Goal: Task Accomplishment & Management: Use online tool/utility

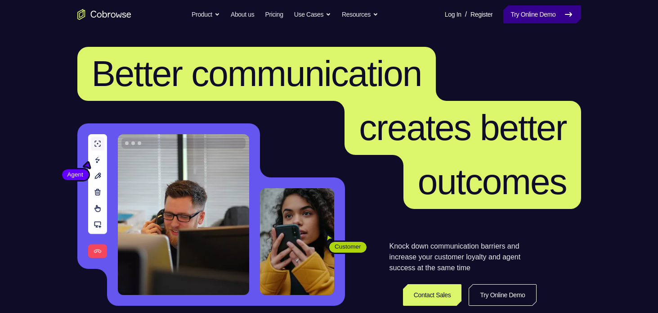
click at [553, 15] on link "Try Online Demo" at bounding box center [541, 14] width 77 height 18
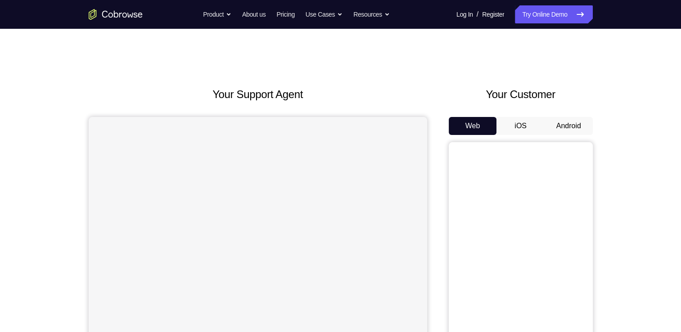
click at [574, 117] on button "Android" at bounding box center [568, 126] width 48 height 18
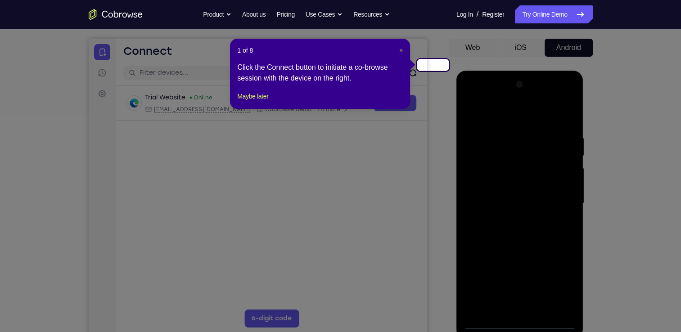
click at [403, 47] on span "×" at bounding box center [401, 50] width 4 height 7
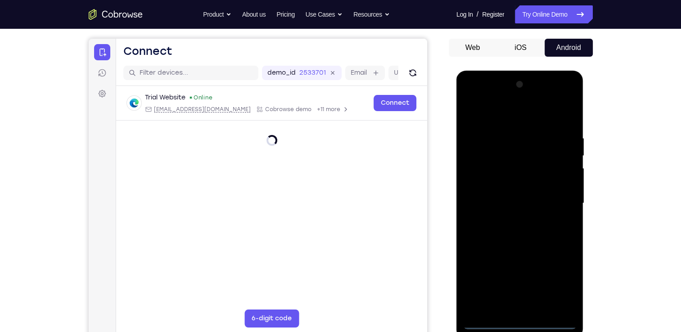
click at [524, 321] on div at bounding box center [519, 203] width 113 height 252
click at [524, 320] on div at bounding box center [519, 203] width 113 height 252
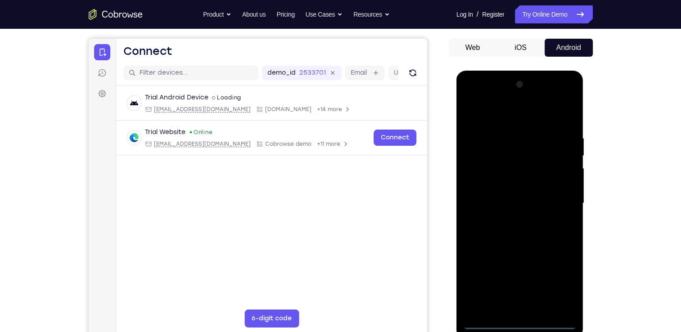
click at [566, 276] on div at bounding box center [519, 203] width 113 height 252
click at [500, 116] on div at bounding box center [519, 203] width 113 height 252
click at [565, 208] on div at bounding box center [519, 203] width 113 height 252
click at [513, 218] on div at bounding box center [519, 203] width 113 height 252
click at [513, 220] on div at bounding box center [519, 203] width 113 height 252
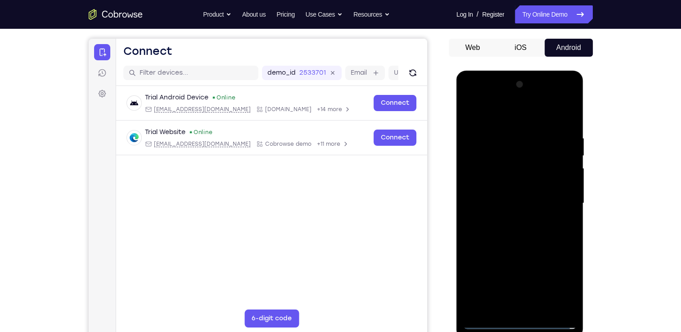
click at [544, 191] on div at bounding box center [519, 203] width 113 height 252
click at [521, 166] on div at bounding box center [519, 203] width 113 height 252
click at [504, 183] on div at bounding box center [519, 203] width 113 height 252
click at [489, 202] on div at bounding box center [519, 203] width 113 height 252
click at [524, 207] on div at bounding box center [519, 203] width 113 height 252
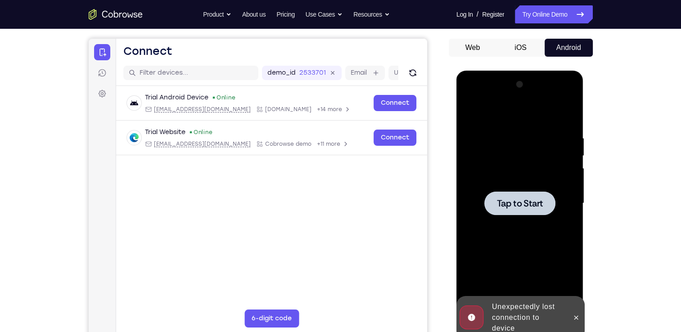
click at [524, 187] on div at bounding box center [519, 203] width 113 height 252
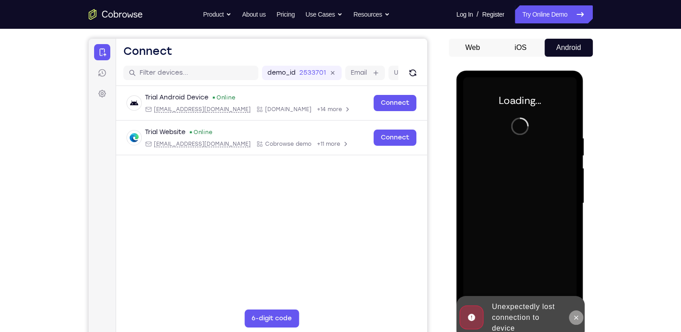
click at [579, 321] on icon at bounding box center [575, 317] width 7 height 7
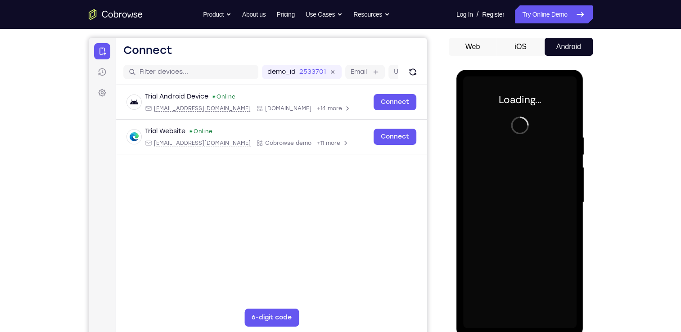
scroll to position [80, 0]
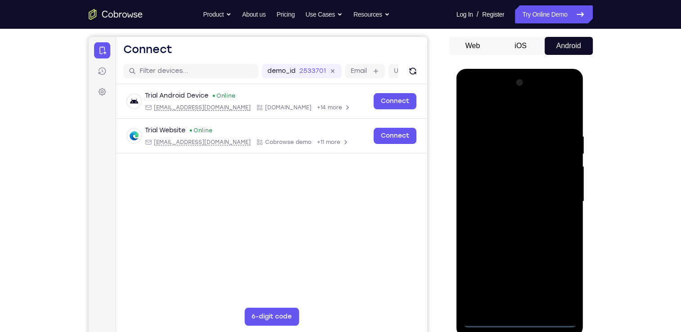
click at [518, 316] on div at bounding box center [519, 202] width 113 height 252
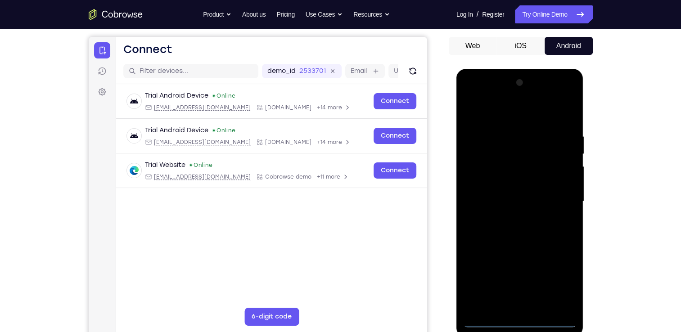
click at [516, 319] on div at bounding box center [519, 202] width 113 height 252
click at [561, 285] on div at bounding box center [519, 202] width 113 height 252
click at [488, 116] on div at bounding box center [519, 202] width 113 height 252
click at [557, 199] on div at bounding box center [519, 202] width 113 height 252
click at [508, 219] on div at bounding box center [519, 202] width 113 height 252
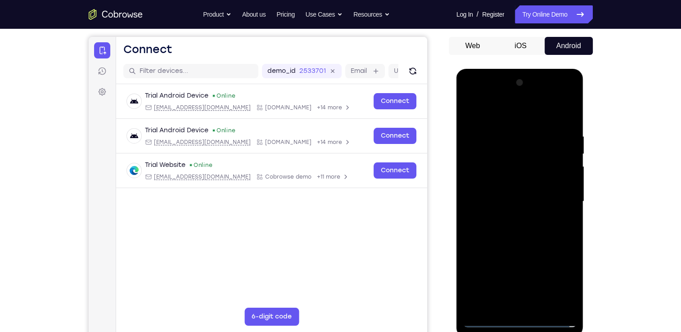
click at [522, 187] on div at bounding box center [519, 202] width 113 height 252
click at [507, 186] on div at bounding box center [519, 202] width 113 height 252
click at [493, 201] on div at bounding box center [519, 202] width 113 height 252
click at [519, 231] on div at bounding box center [519, 202] width 113 height 252
click at [532, 230] on div at bounding box center [519, 202] width 113 height 252
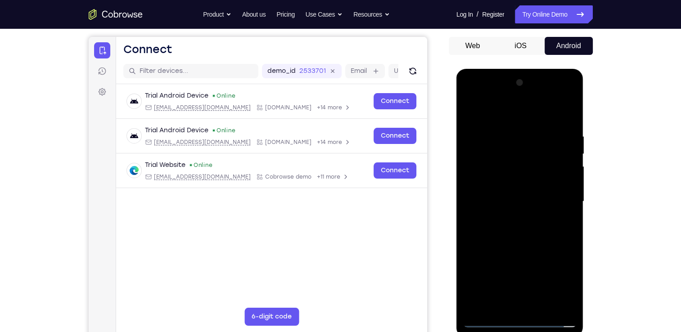
drag, startPoint x: 482, startPoint y: 114, endPoint x: 594, endPoint y: 117, distance: 112.5
click at [584, 117] on html "Online web based iOS Simulators and Android Emulators. Run iPhone, iPad, Mobile…" at bounding box center [520, 204] width 128 height 270
click at [529, 233] on div at bounding box center [519, 202] width 113 height 252
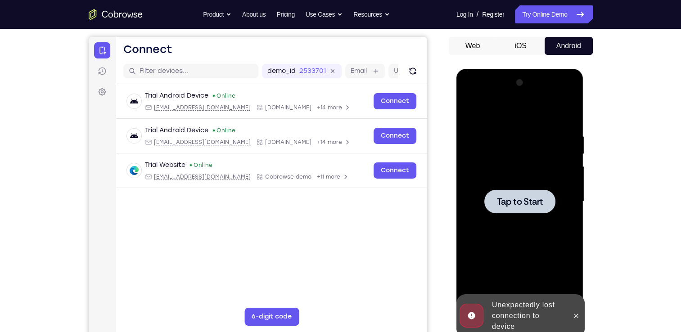
click at [507, 188] on div at bounding box center [519, 202] width 113 height 252
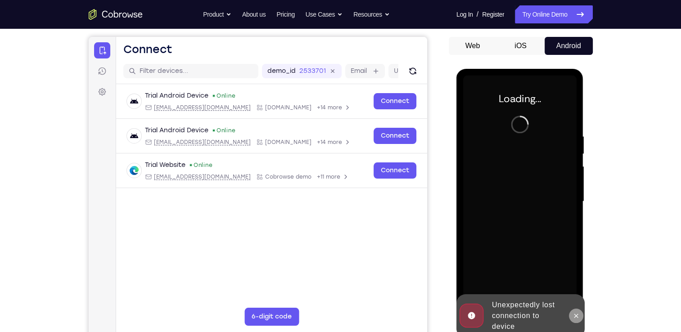
click at [575, 319] on icon at bounding box center [575, 315] width 7 height 7
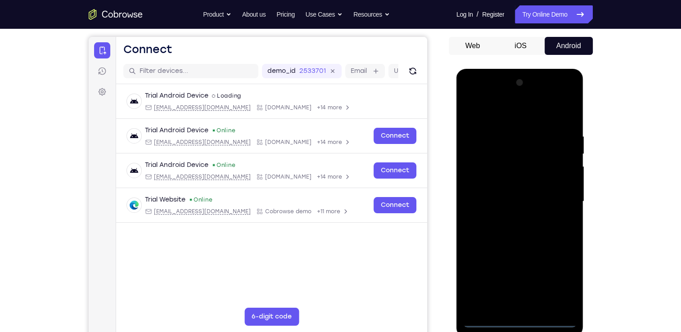
click at [516, 314] on div at bounding box center [519, 202] width 113 height 252
click at [522, 321] on div at bounding box center [519, 202] width 113 height 252
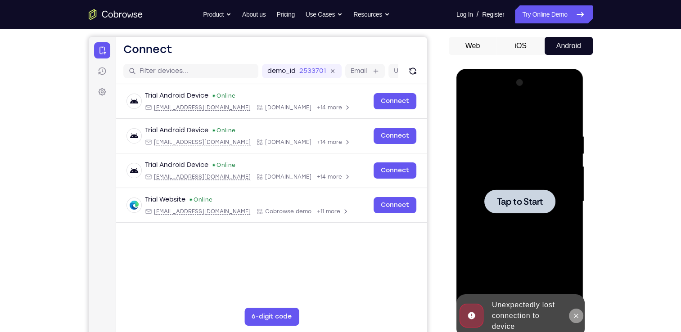
click at [576, 319] on icon at bounding box center [575, 315] width 7 height 7
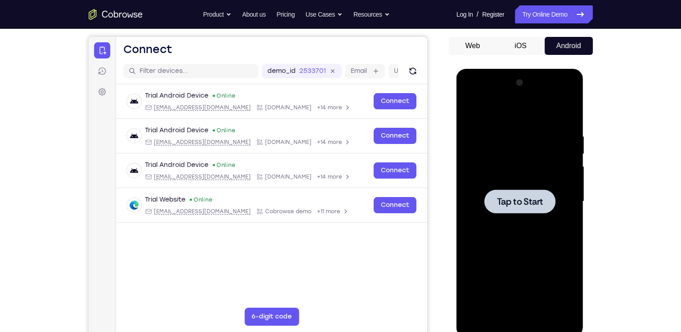
scroll to position [0, 0]
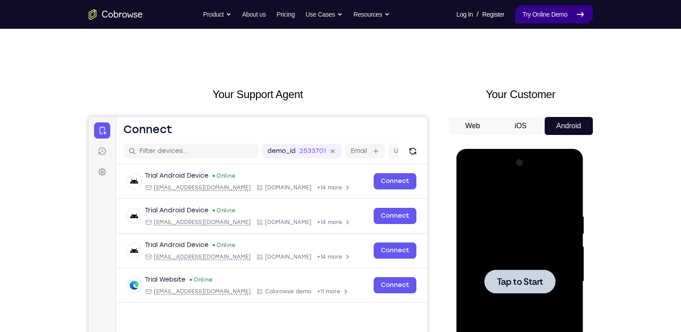
click at [568, 14] on link "Try Online Demo" at bounding box center [553, 14] width 77 height 18
click at [538, 272] on div at bounding box center [519, 281] width 71 height 24
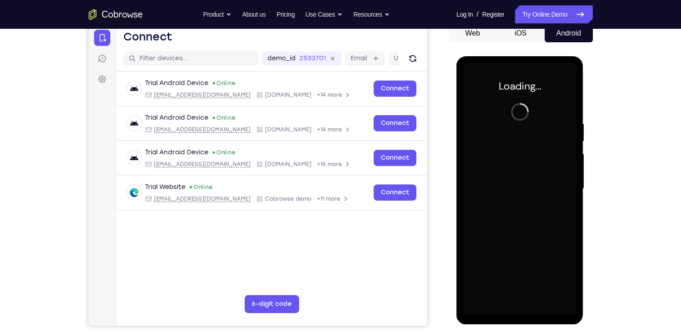
scroll to position [86, 0]
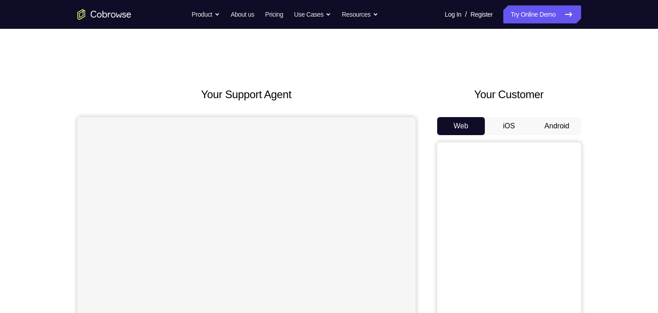
click at [552, 117] on button "Android" at bounding box center [557, 126] width 48 height 18
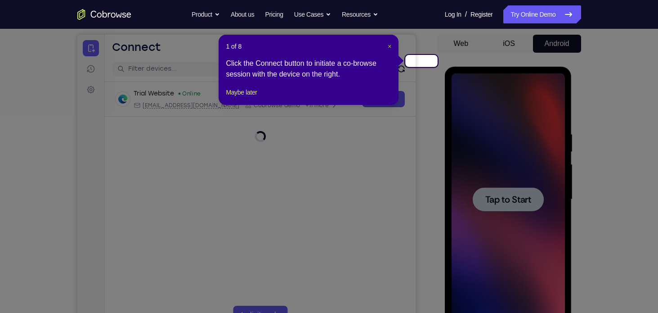
click at [391, 43] on span "×" at bounding box center [390, 46] width 4 height 7
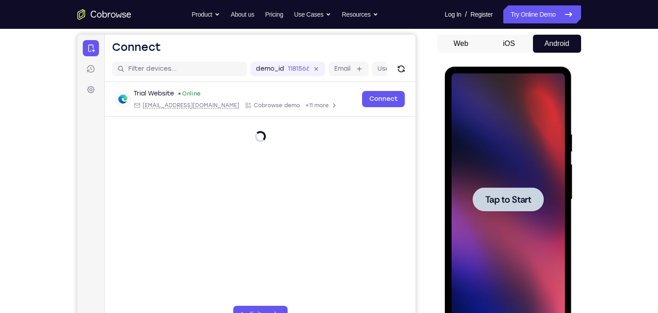
click at [483, 200] on div at bounding box center [508, 199] width 71 height 24
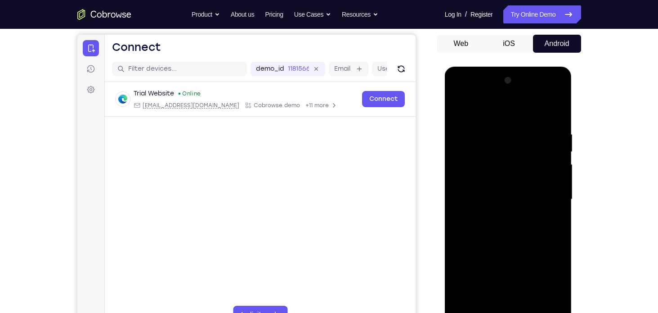
click at [507, 312] on div at bounding box center [508, 199] width 113 height 252
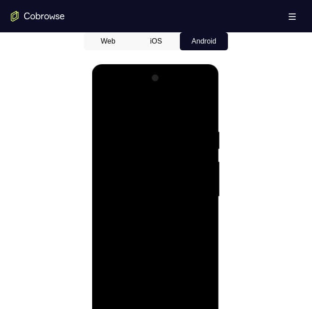
scroll to position [424, 0]
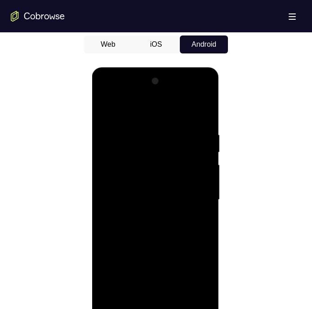
click at [197, 281] on div at bounding box center [155, 200] width 113 height 252
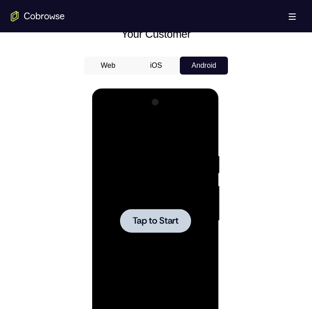
scroll to position [404, 0]
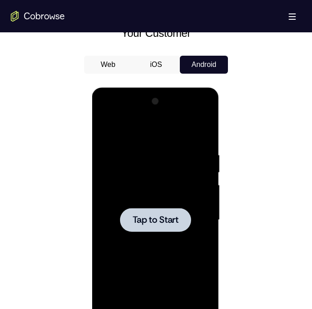
click at [166, 213] on div at bounding box center [155, 220] width 71 height 24
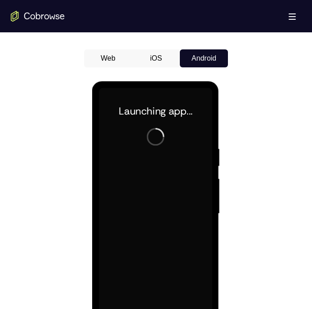
scroll to position [411, 0]
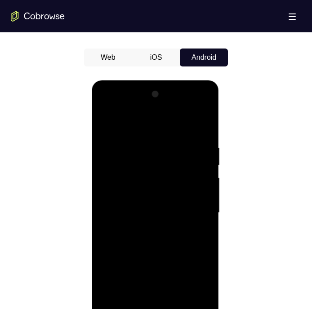
click at [159, 312] on div at bounding box center [155, 213] width 113 height 252
click at [189, 292] on div at bounding box center [155, 213] width 113 height 252
click at [135, 126] on div at bounding box center [155, 213] width 113 height 252
click at [188, 206] on div at bounding box center [155, 213] width 113 height 252
click at [147, 231] on div at bounding box center [155, 213] width 113 height 252
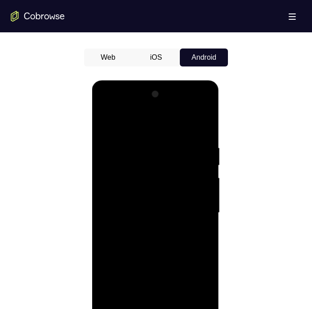
click at [164, 193] on div at bounding box center [155, 213] width 113 height 252
click at [149, 206] on div at bounding box center [155, 213] width 113 height 252
click at [152, 196] on div at bounding box center [155, 213] width 113 height 252
click at [188, 204] on div at bounding box center [155, 213] width 113 height 252
click at [135, 208] on div at bounding box center [155, 213] width 113 height 252
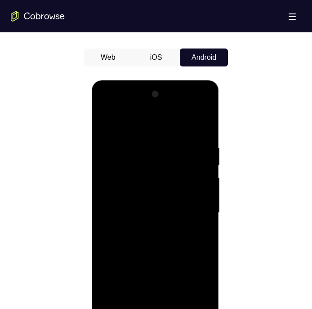
click at [154, 194] on div at bounding box center [155, 213] width 113 height 252
click at [154, 190] on div at bounding box center [155, 213] width 113 height 252
click at [139, 140] on div at bounding box center [155, 213] width 113 height 252
click at [208, 168] on div at bounding box center [155, 213] width 113 height 252
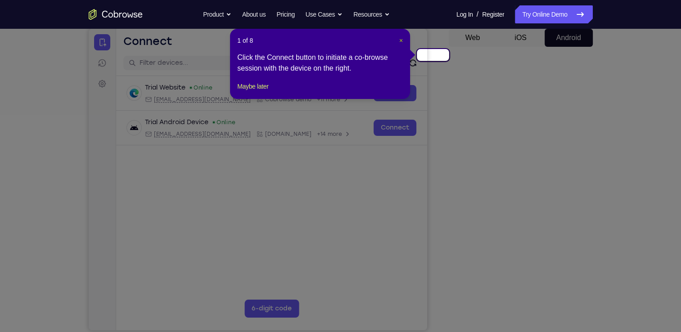
click at [403, 37] on span "×" at bounding box center [401, 40] width 4 height 7
